Goal: Information Seeking & Learning: Check status

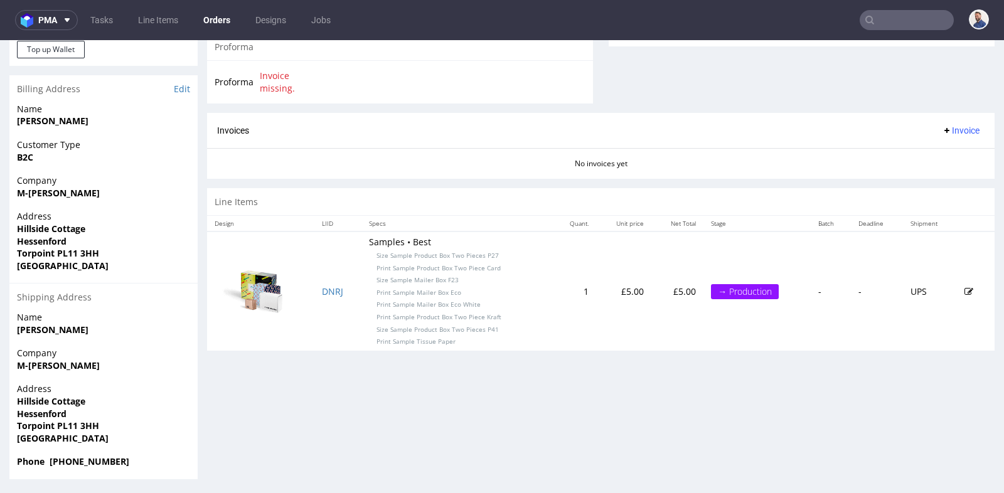
scroll to position [3, 0]
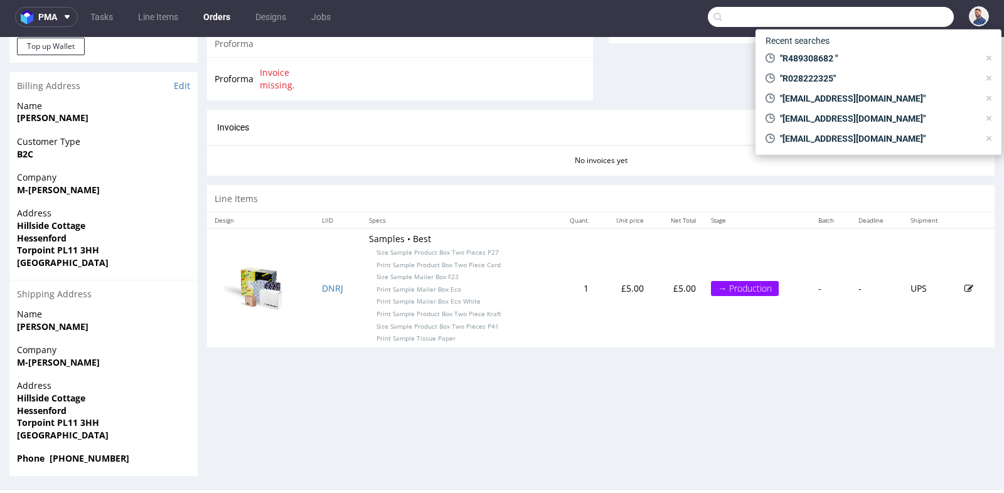
click at [895, 23] on input "text" at bounding box center [831, 17] width 246 height 20
paste input "R028222325"
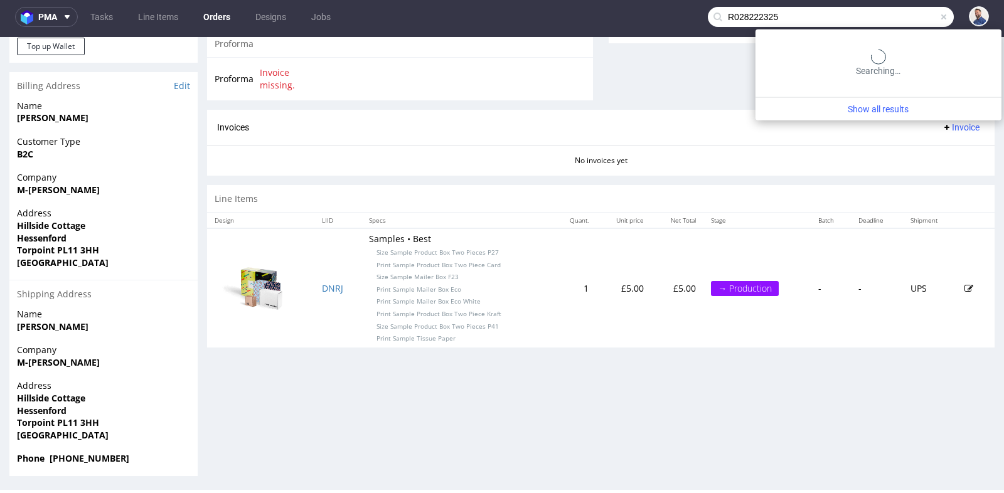
type input "R028222325"
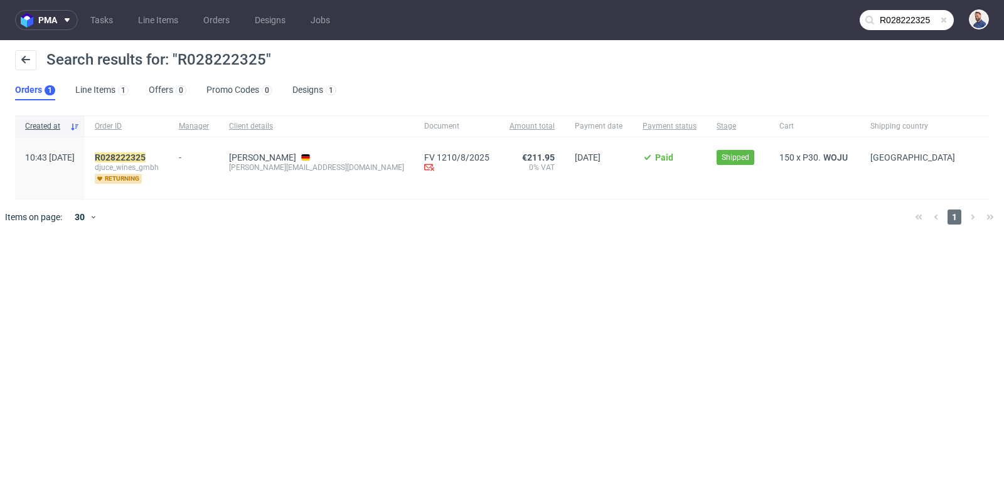
click at [144, 151] on div "R028222325 djuce_wines_gmbh returning" at bounding box center [127, 167] width 84 height 61
click at [144, 157] on mark "R028222325" at bounding box center [120, 157] width 51 height 10
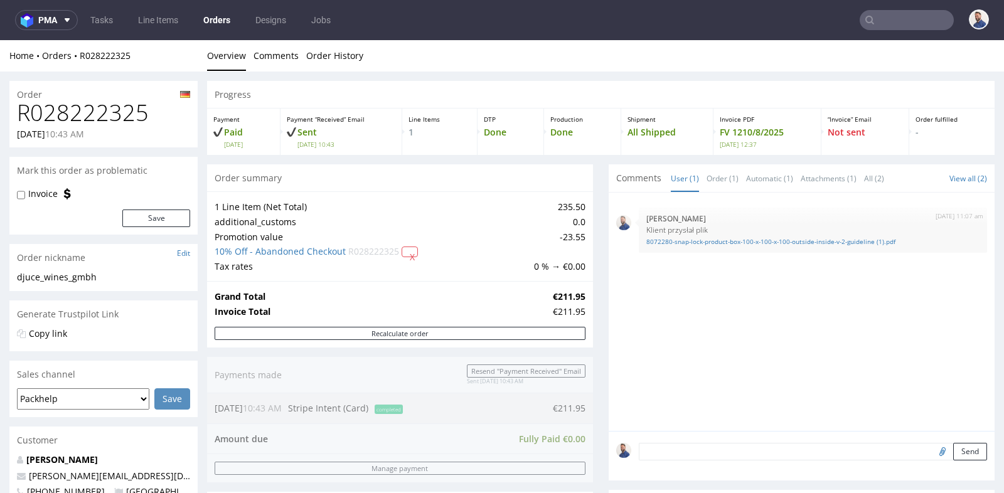
click at [579, 202] on td "235.50" at bounding box center [558, 207] width 55 height 15
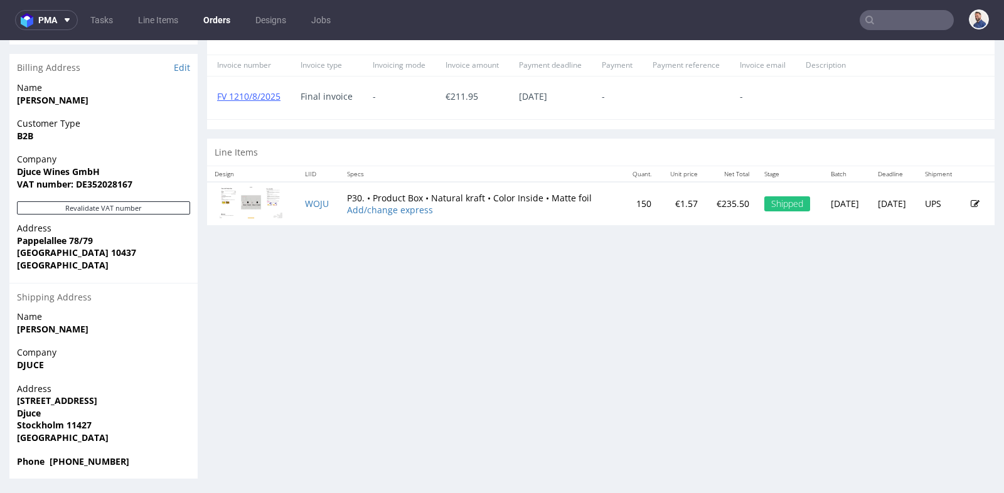
scroll to position [3, 0]
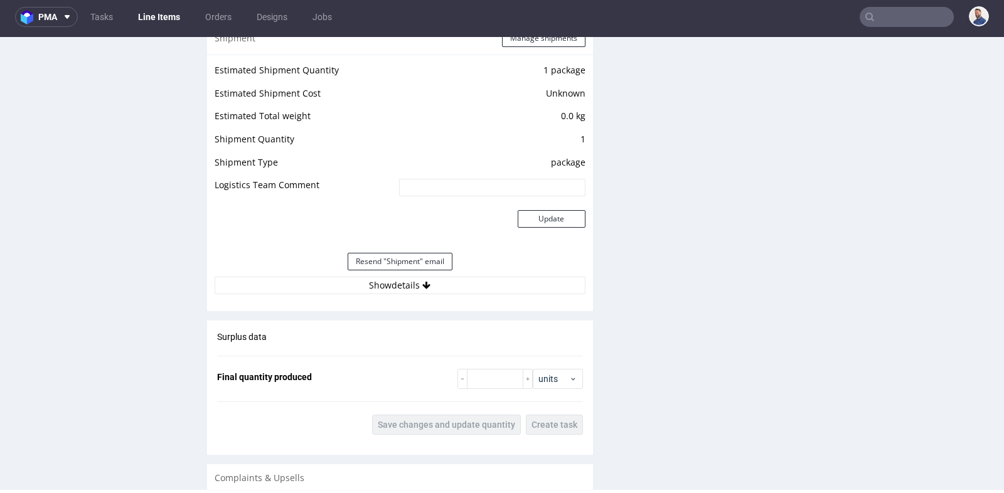
scroll to position [1310, 0]
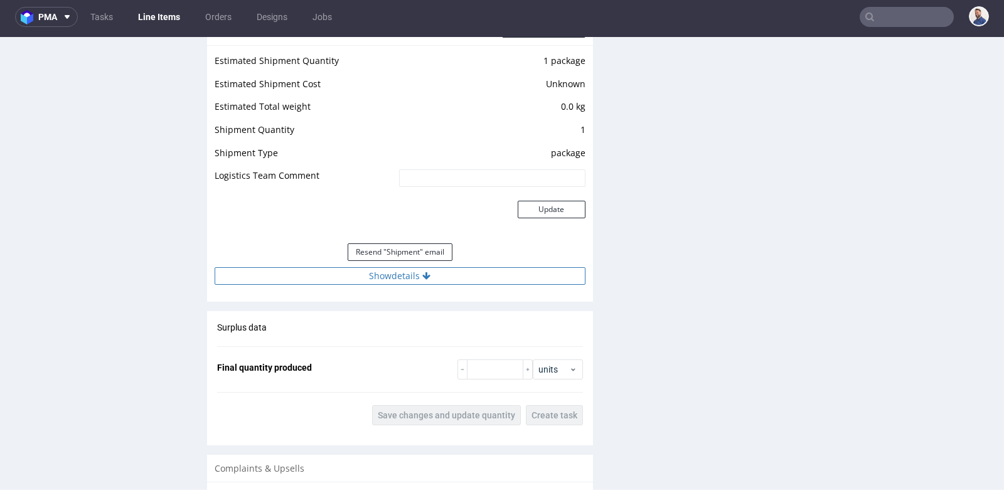
click at [416, 271] on button "Show details" at bounding box center [400, 276] width 371 height 18
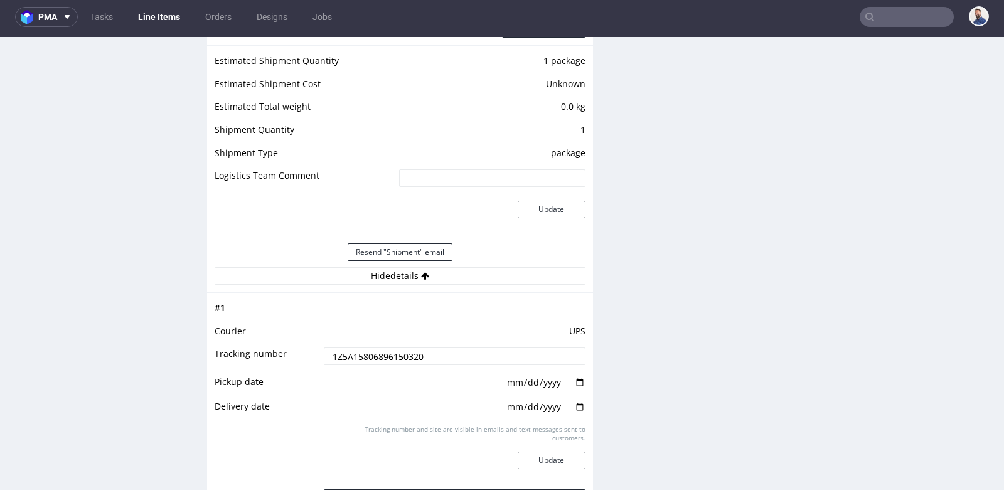
click at [383, 351] on input "1Z5A15806896150320" at bounding box center [455, 357] width 262 height 18
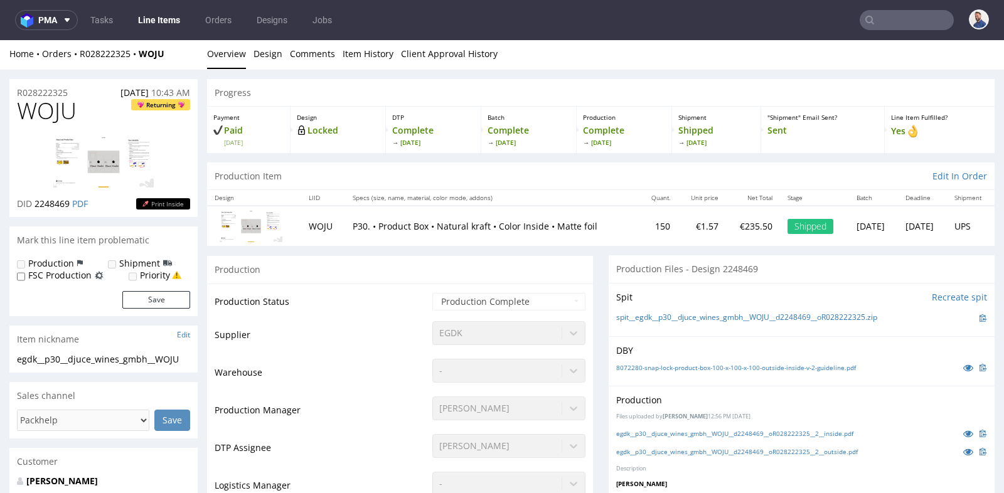
scroll to position [0, 0]
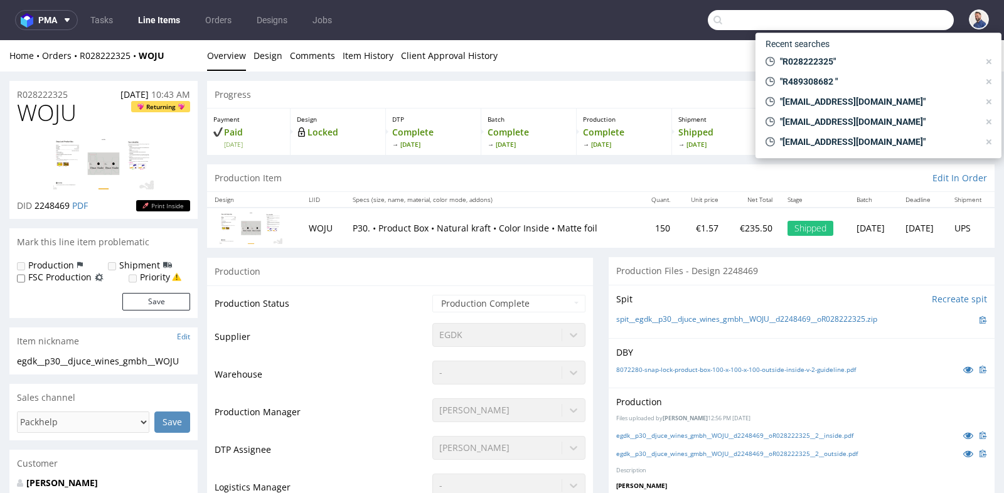
click at [901, 24] on input "text" at bounding box center [831, 20] width 246 height 20
paste input "R550760902"
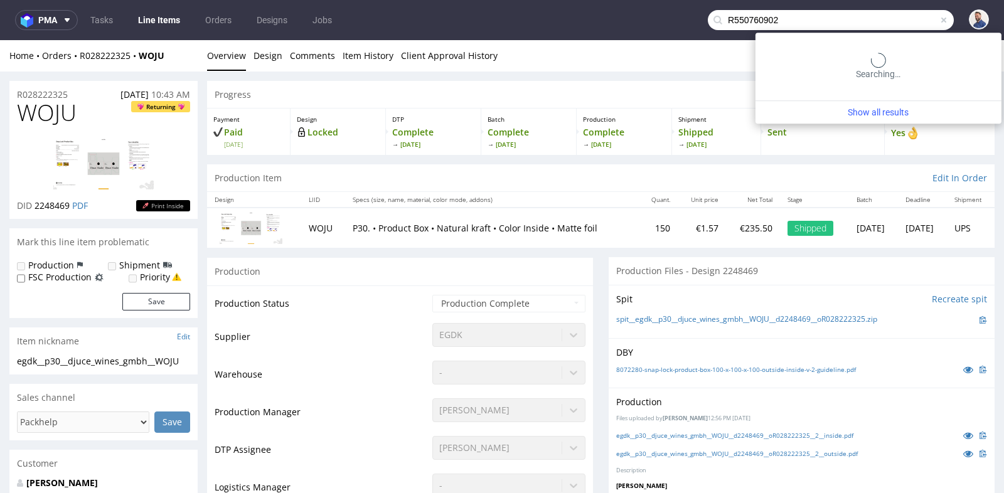
type input "R550760902"
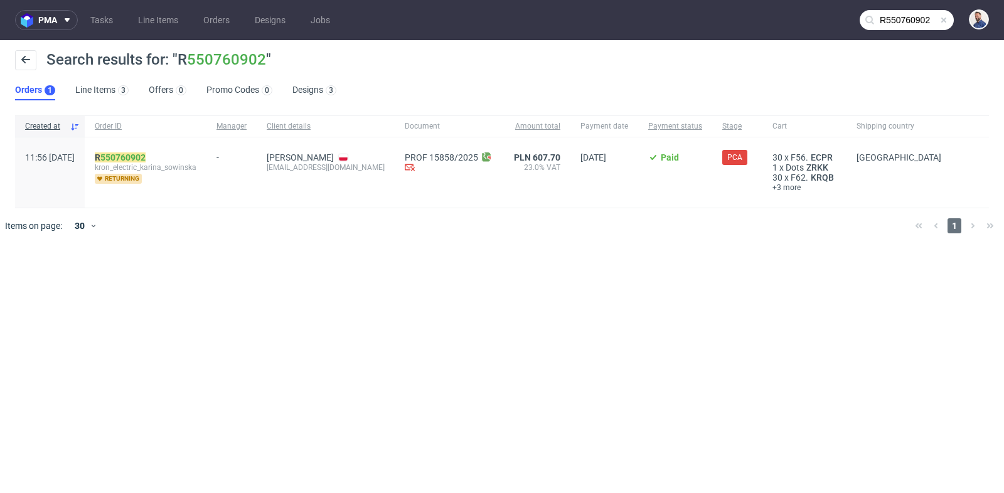
click at [152, 151] on div "R 550760902 kron_electric_karina_sowinska returning" at bounding box center [146, 172] width 122 height 70
click at [146, 158] on link "550760902" at bounding box center [122, 157] width 45 height 10
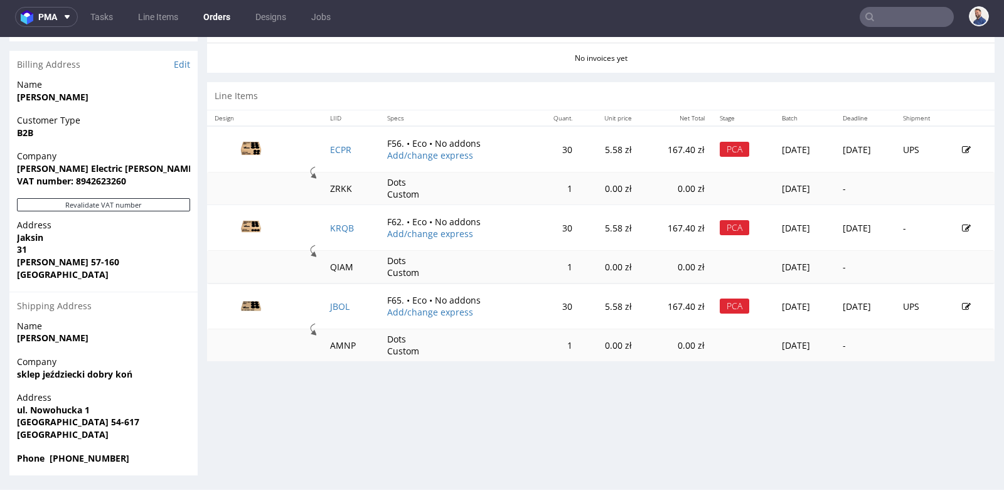
scroll to position [3, 0]
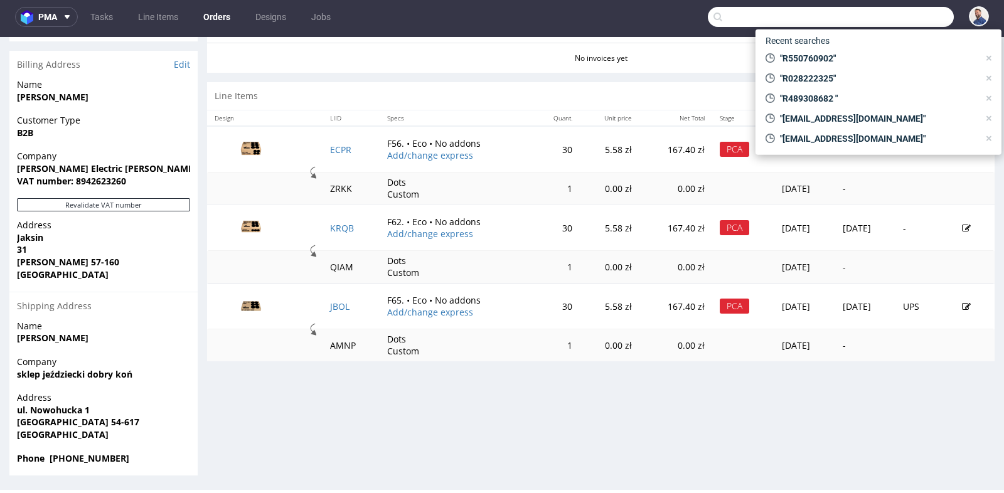
click at [891, 11] on input "text" at bounding box center [831, 17] width 246 height 20
paste input "R595531420"
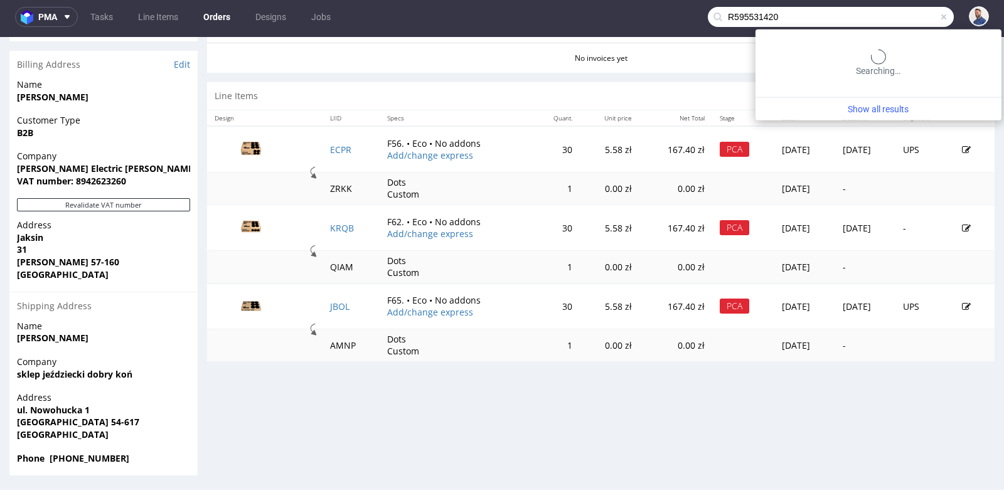
type input "R595531420"
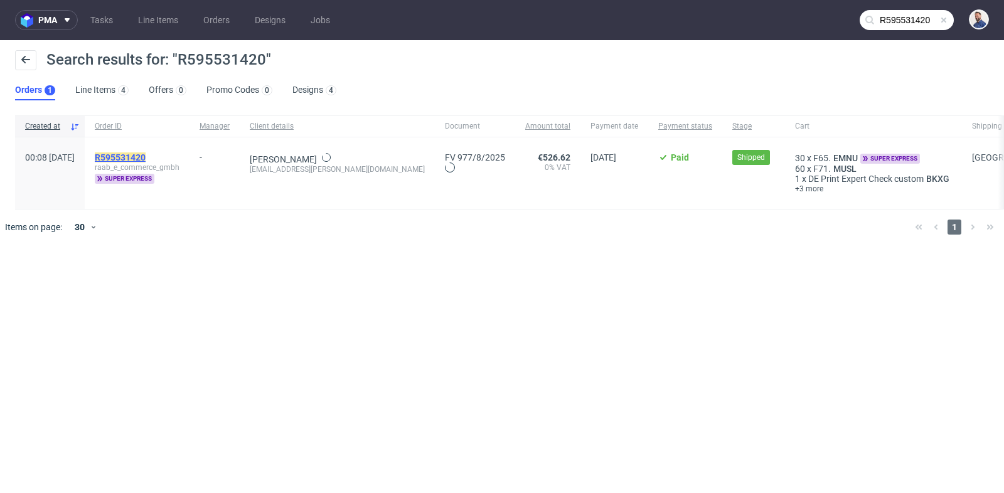
click at [146, 156] on mark "R595531420" at bounding box center [120, 157] width 51 height 10
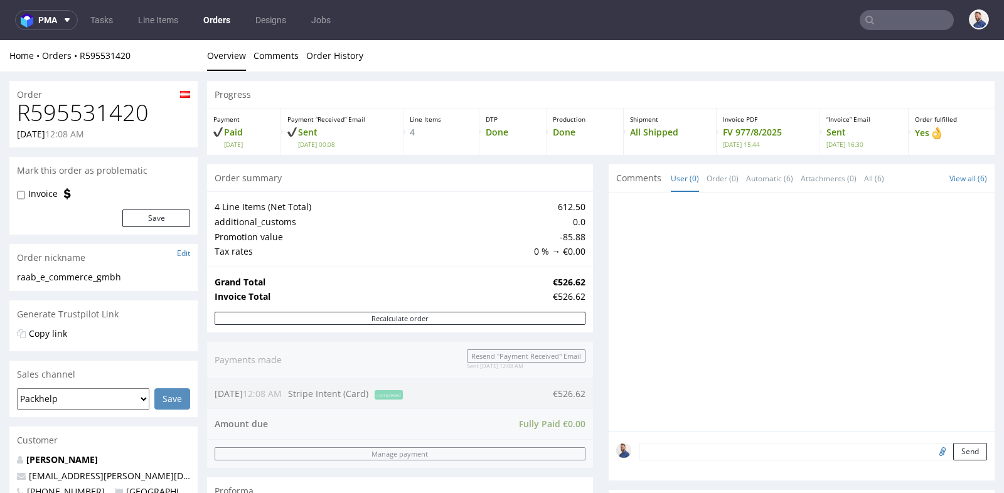
click at [222, 112] on div "Payment Paid [DATE]" at bounding box center [244, 132] width 74 height 46
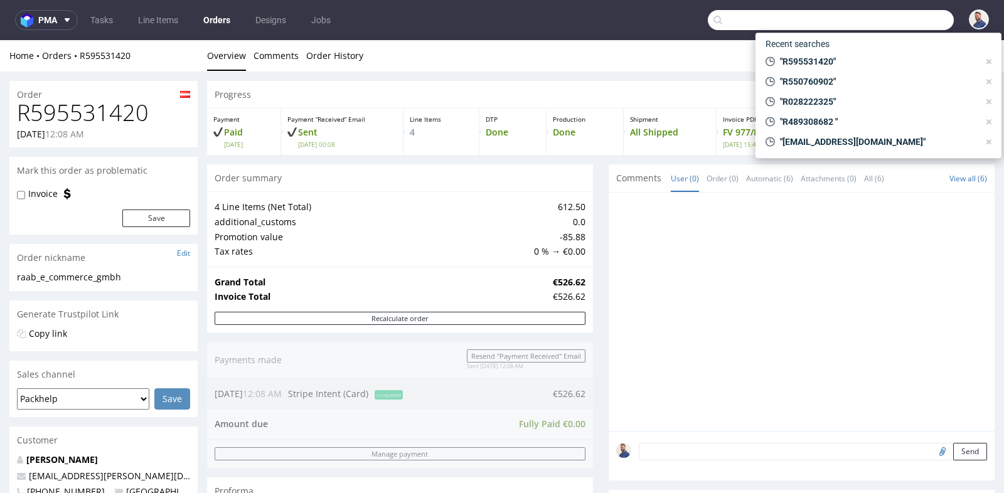
click at [879, 17] on input "text" at bounding box center [831, 20] width 246 height 20
click at [586, 188] on div "Order summary" at bounding box center [400, 178] width 386 height 28
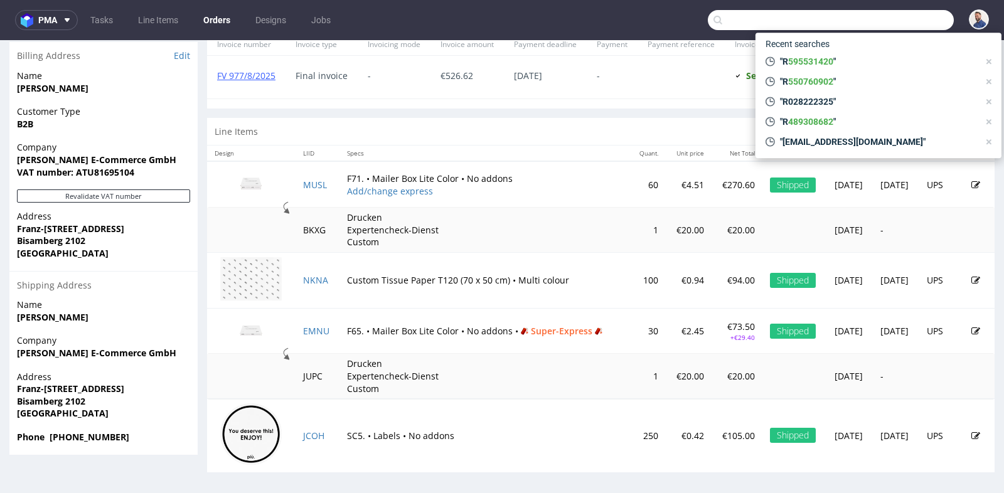
scroll to position [3, 0]
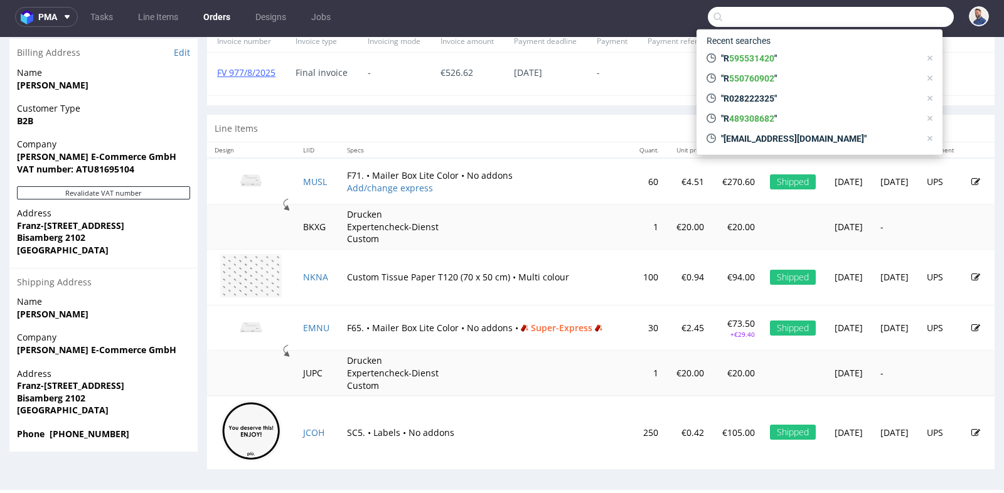
click at [805, 22] on input "text" at bounding box center [831, 17] width 246 height 20
paste input "R595531420"
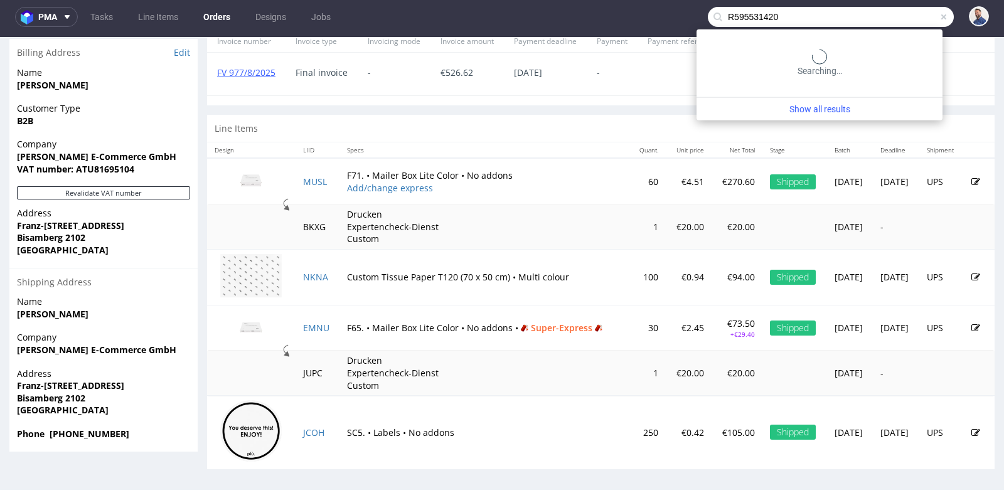
type input "R595531420"
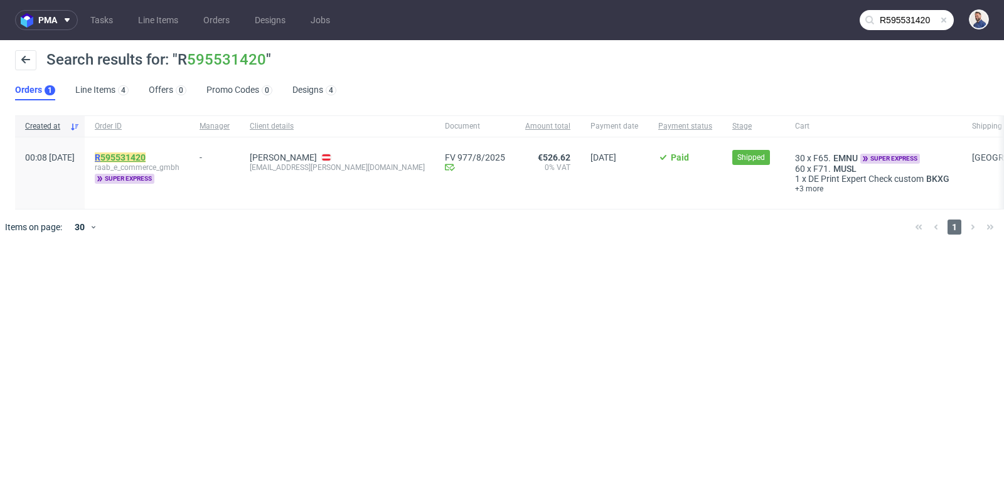
click at [146, 155] on link "595531420" at bounding box center [122, 157] width 45 height 10
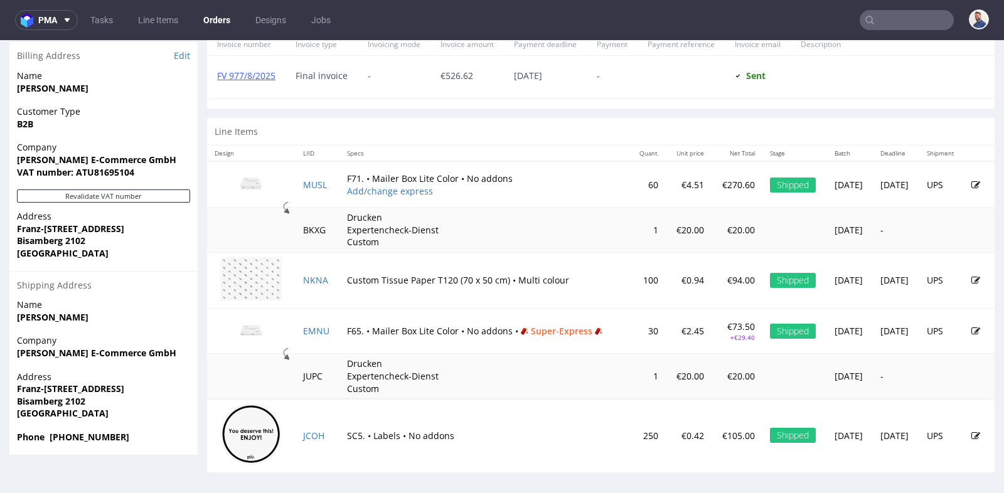
scroll to position [3, 0]
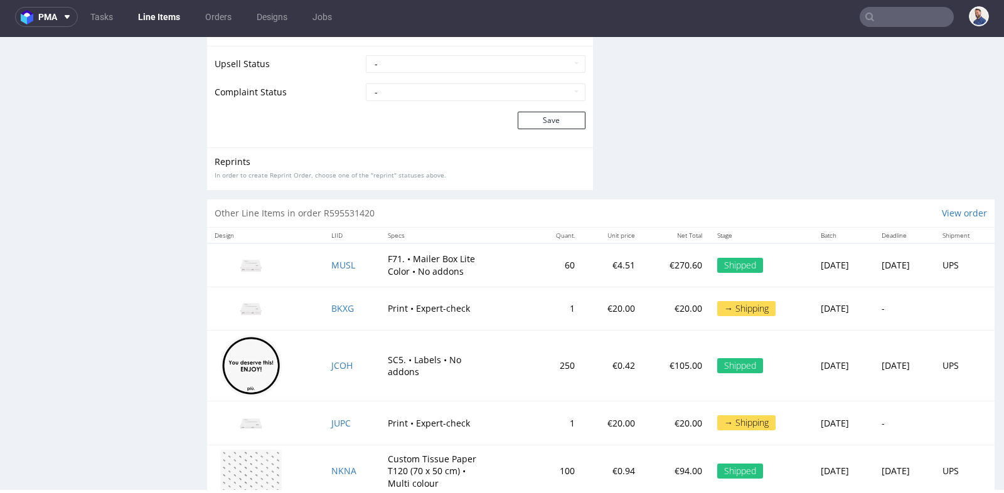
scroll to position [1746, 0]
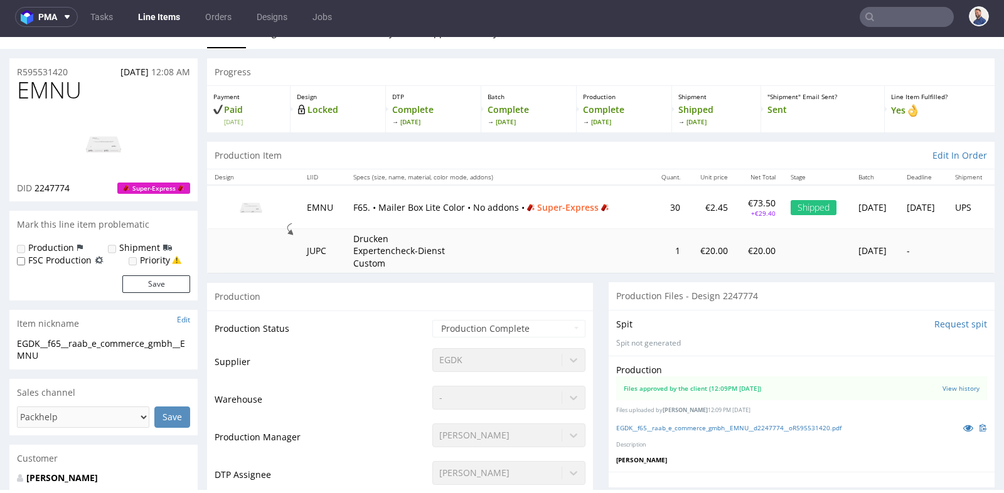
scroll to position [18, 0]
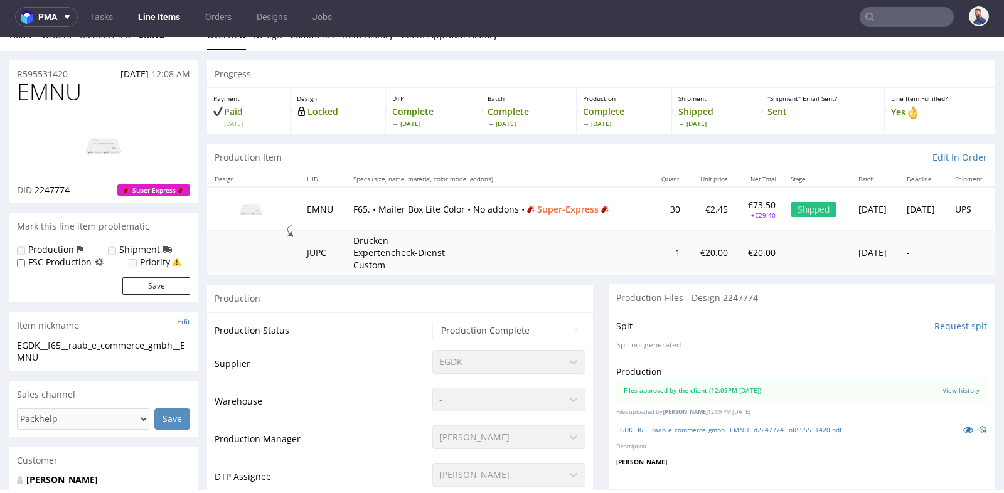
click at [901, 15] on input "text" at bounding box center [907, 17] width 94 height 20
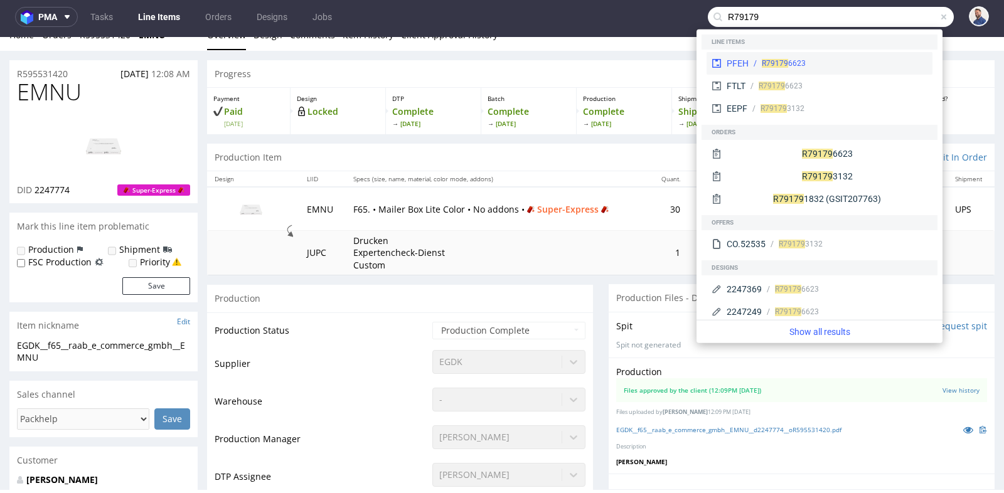
type input "R79179"
click at [889, 67] on div "R79179 6623" at bounding box center [838, 63] width 179 height 11
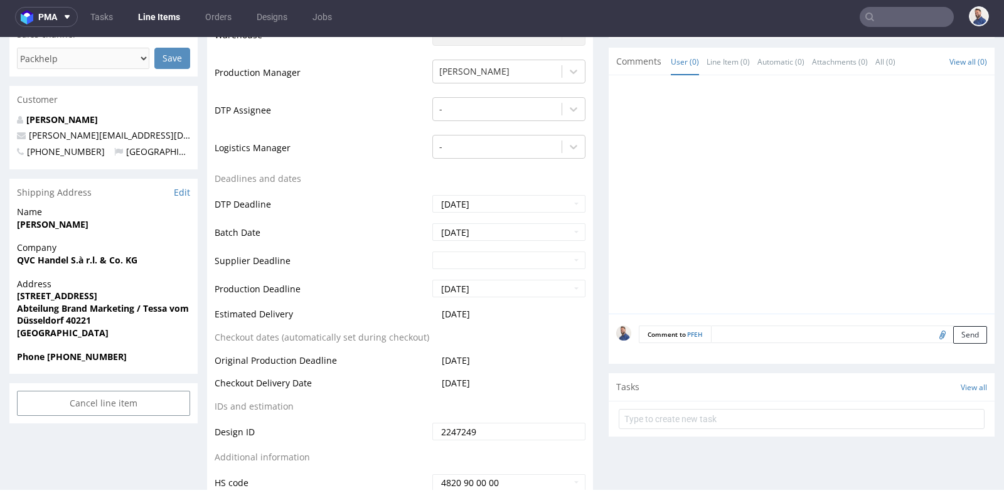
scroll to position [390, 0]
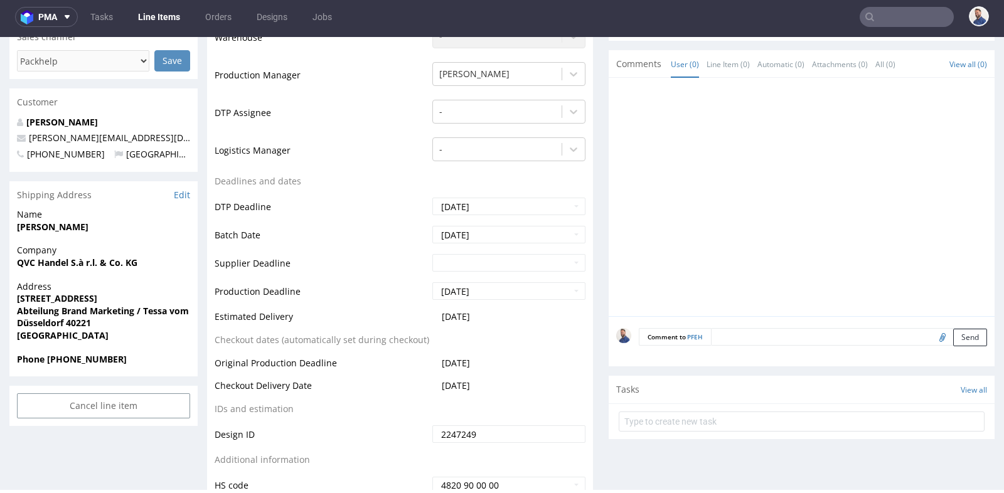
click at [586, 286] on div "Production Status Waiting for Artwork Waiting for Diecut Waiting for Mockup Wai…" at bounding box center [400, 231] width 386 height 564
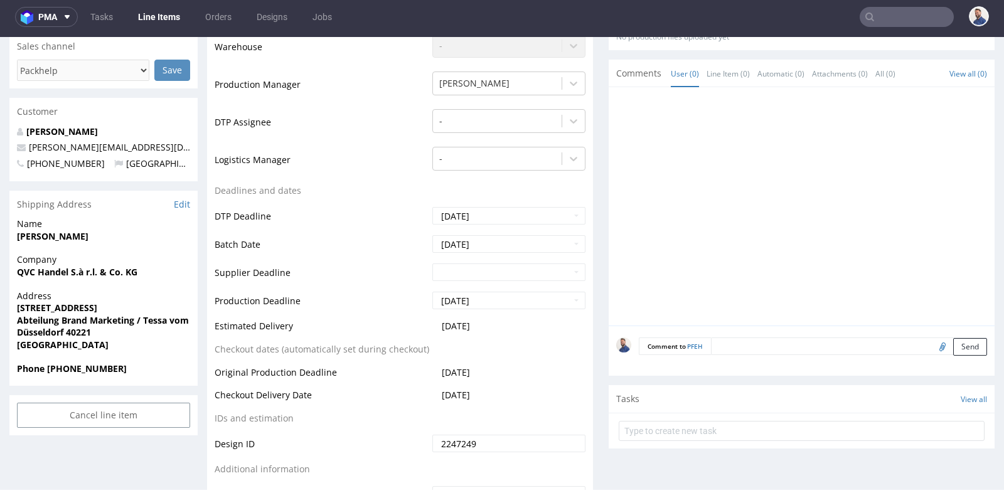
scroll to position [446, 0]
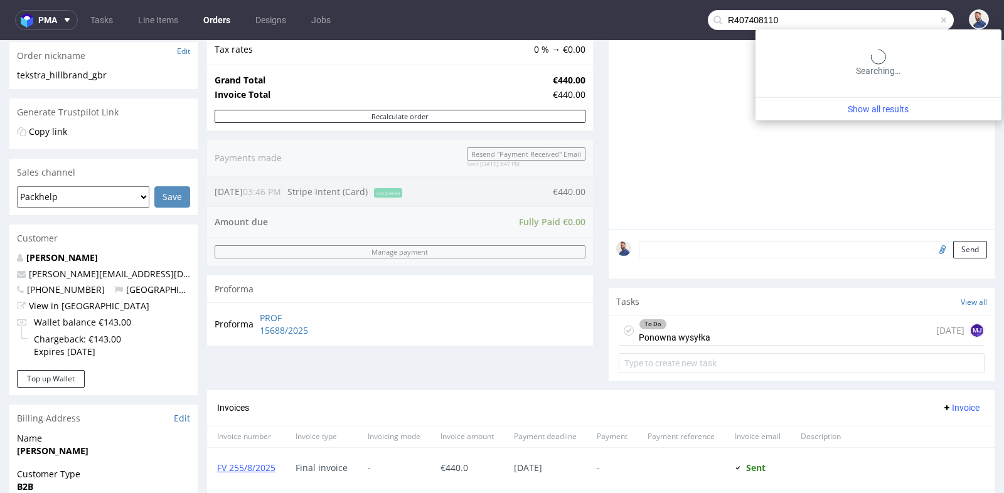
scroll to position [9, 0]
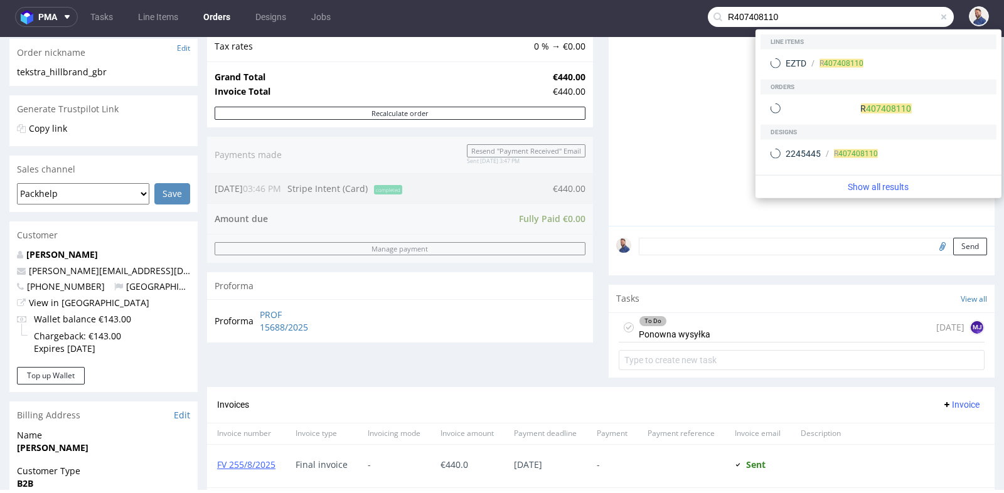
type input "R407408110"
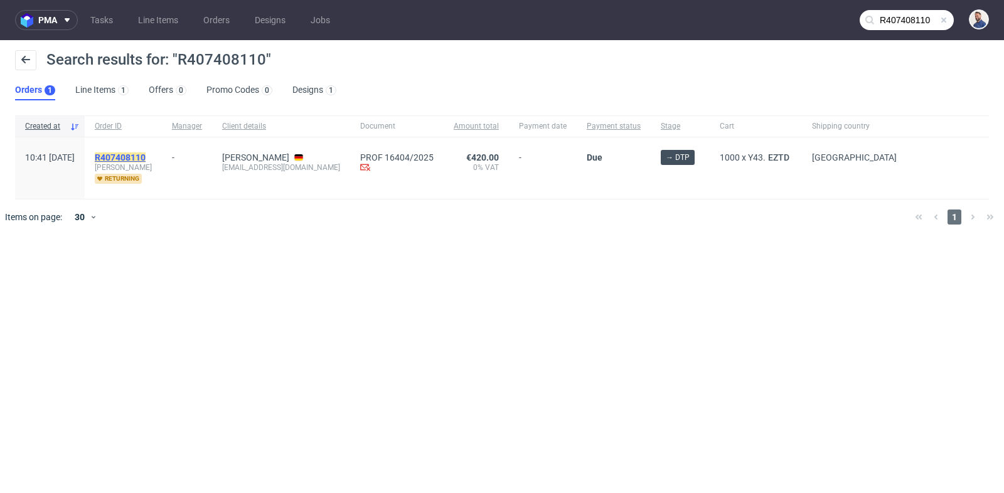
click link "407408110"
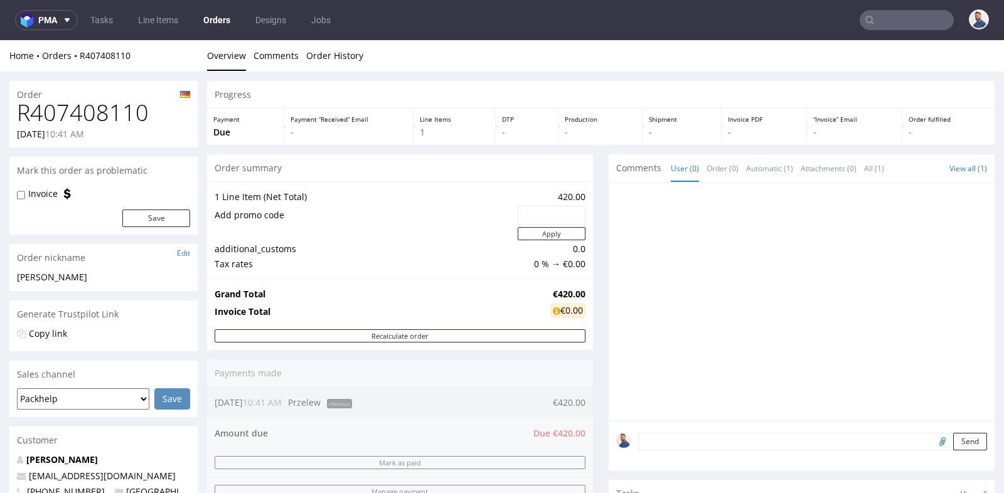
click at [222, 18] on link "Orders" at bounding box center [217, 20] width 42 height 20
